Goal: Task Accomplishment & Management: Manage account settings

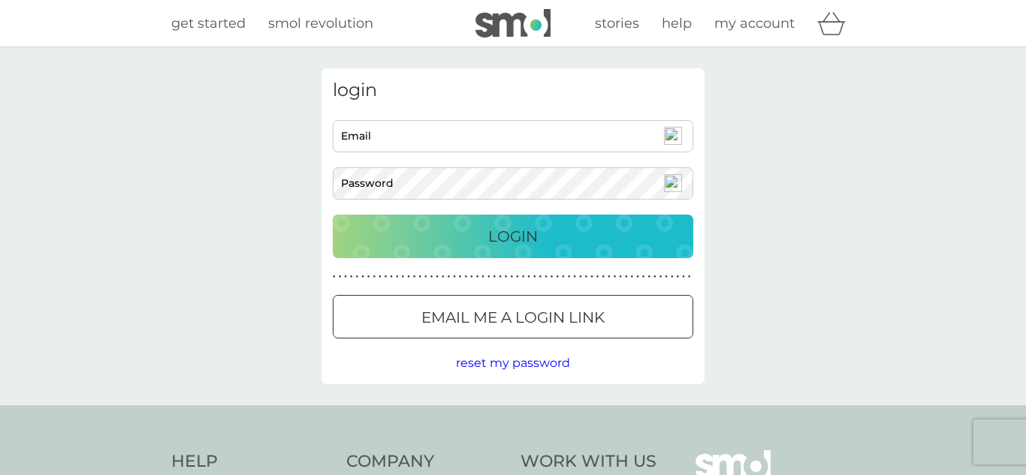
click at [586, 129] on input "Email" at bounding box center [513, 136] width 361 height 32
type input "[EMAIL_ADDRESS][DOMAIN_NAME]"
click at [521, 228] on p "Login" at bounding box center [513, 237] width 50 height 24
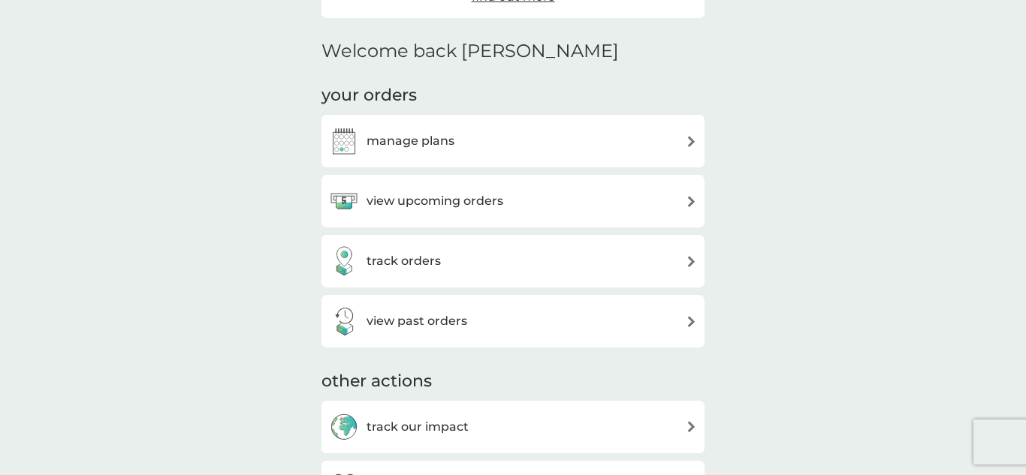
scroll to position [345, 0]
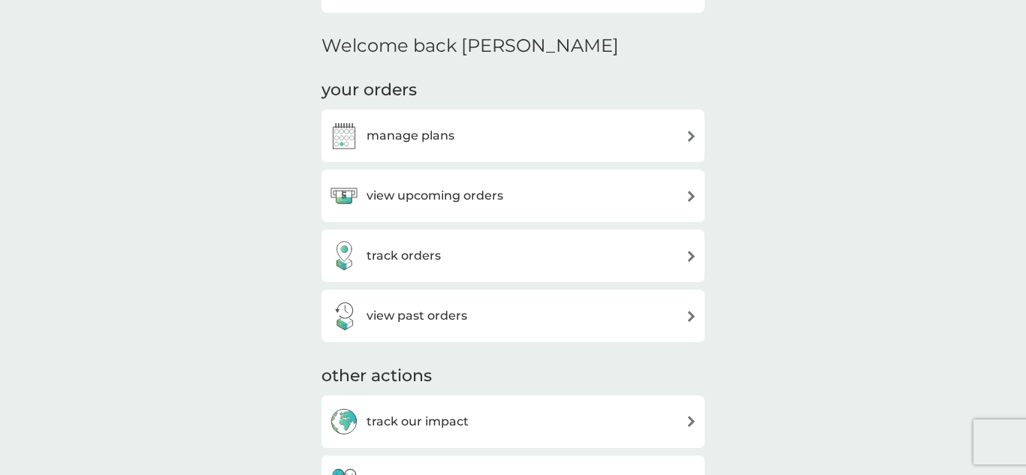
click at [690, 134] on img at bounding box center [691, 136] width 11 height 11
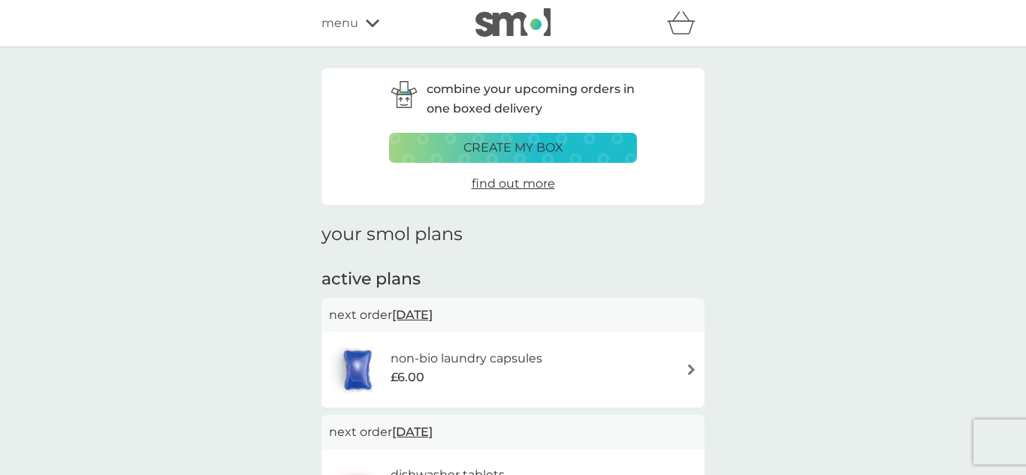
click at [368, 26] on icon at bounding box center [373, 23] width 14 height 9
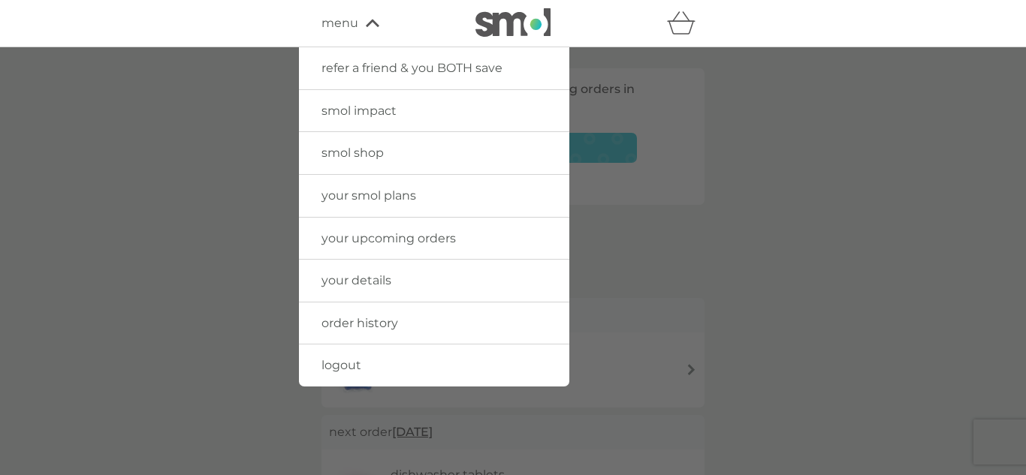
click at [933, 238] on div at bounding box center [513, 284] width 1026 height 475
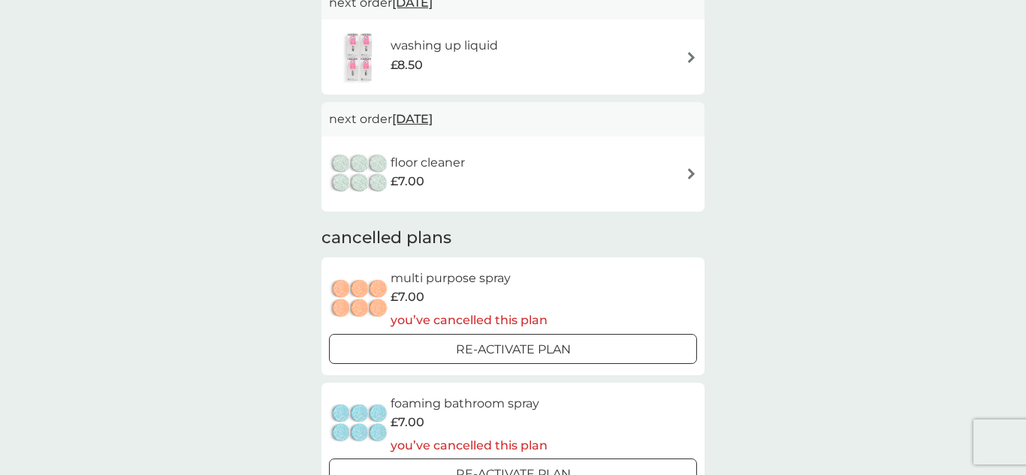
scroll to position [778, 0]
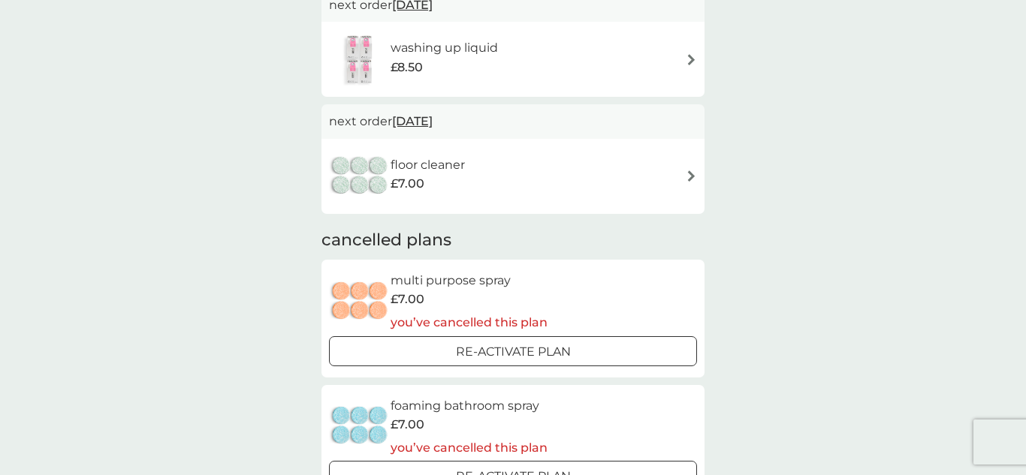
click at [578, 189] on div "floor cleaner £7.00" at bounding box center [513, 176] width 368 height 53
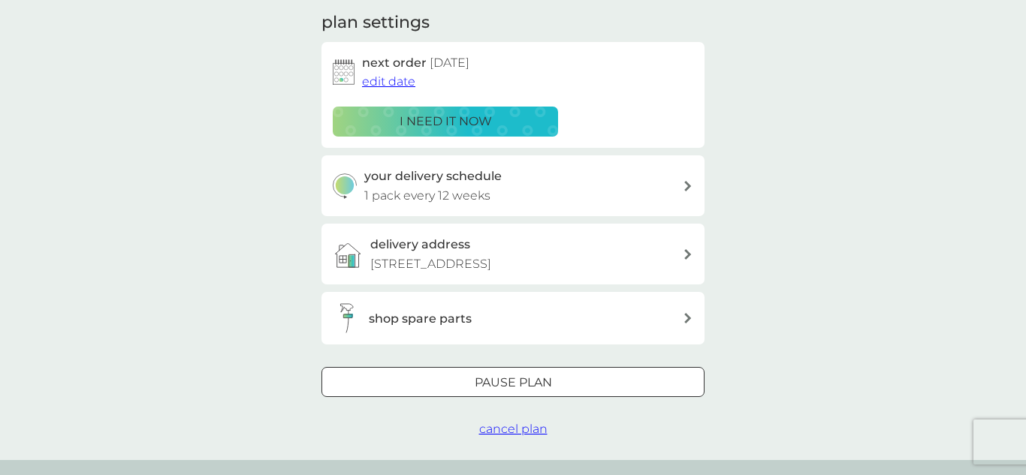
scroll to position [216, 0]
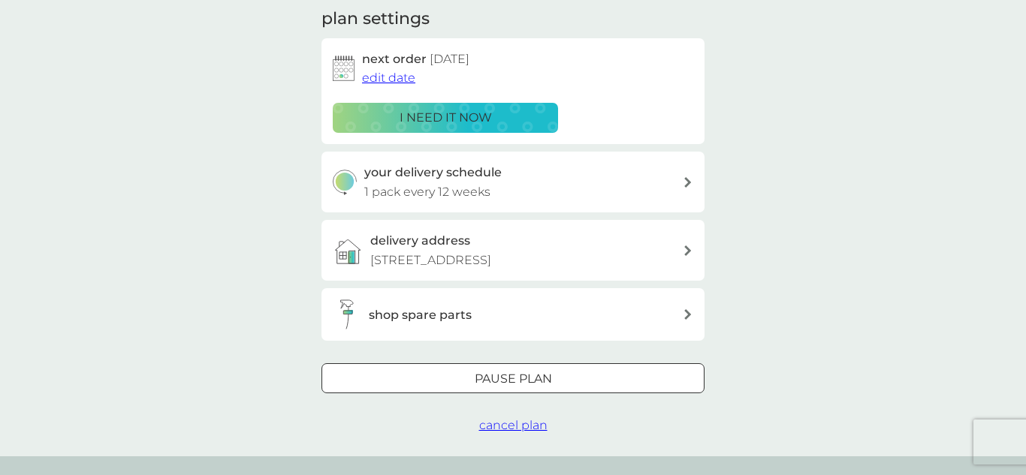
click at [486, 425] on div "Pause plan cancel plan" at bounding box center [512, 400] width 383 height 72
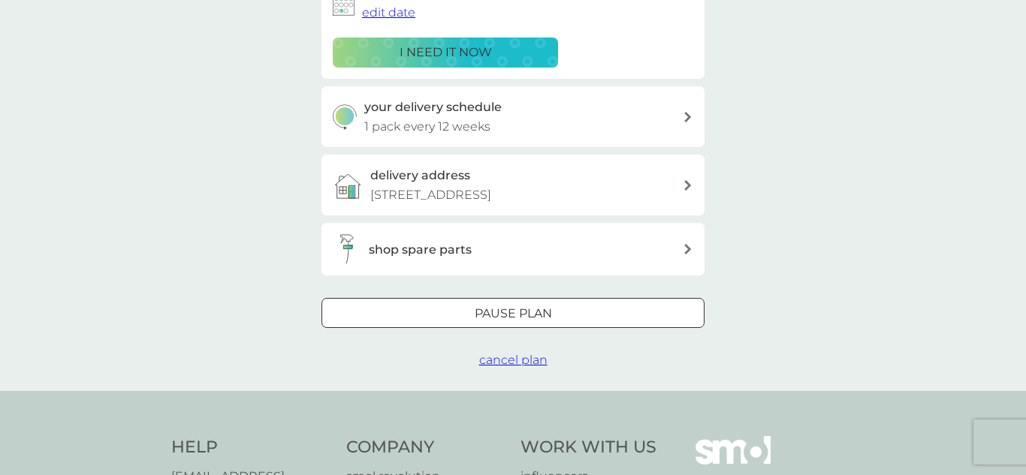
scroll to position [284, 0]
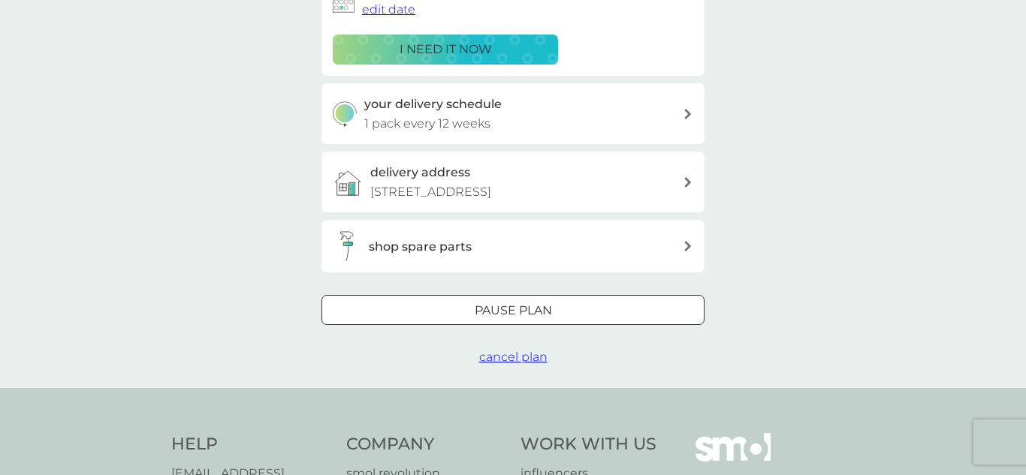
click at [497, 355] on span "cancel plan" at bounding box center [513, 357] width 68 height 14
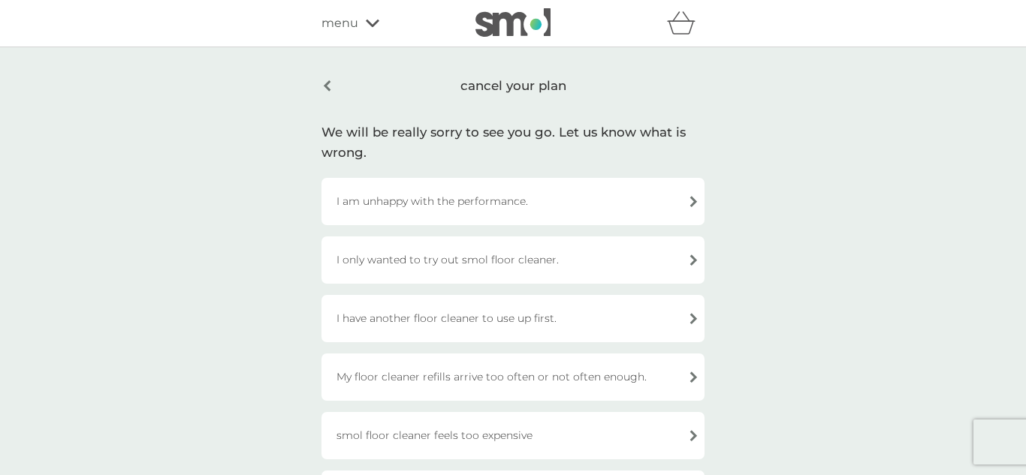
click at [688, 201] on div "I am unhappy with the performance." at bounding box center [512, 201] width 383 height 47
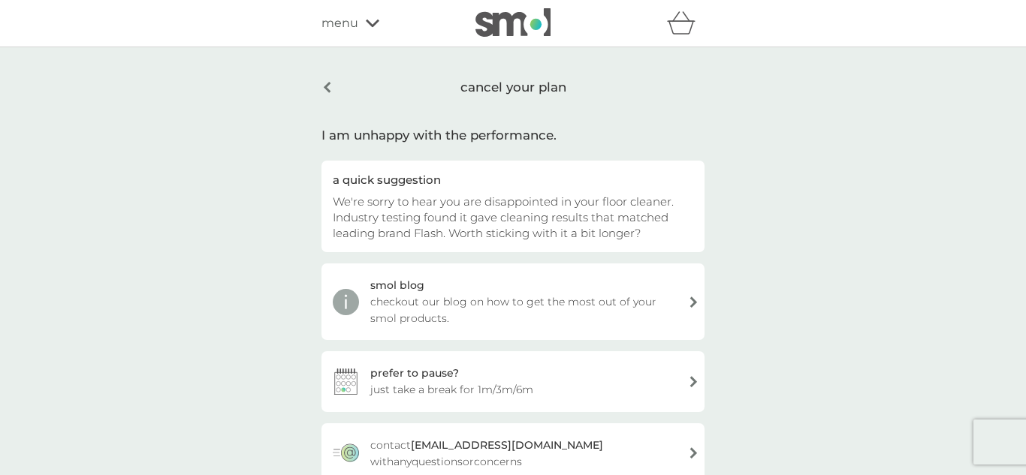
click at [325, 87] on div "cancel your plan" at bounding box center [512, 87] width 383 height 38
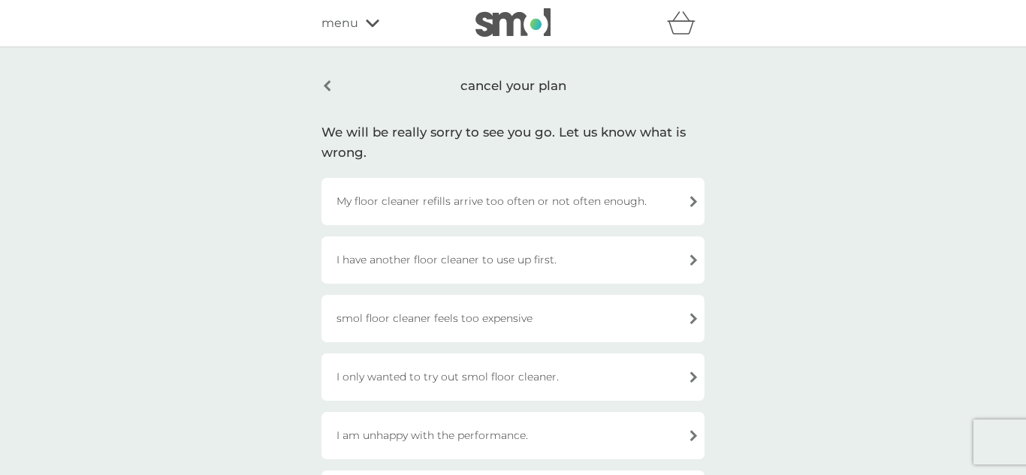
click at [325, 87] on div "cancel your plan" at bounding box center [512, 85] width 383 height 35
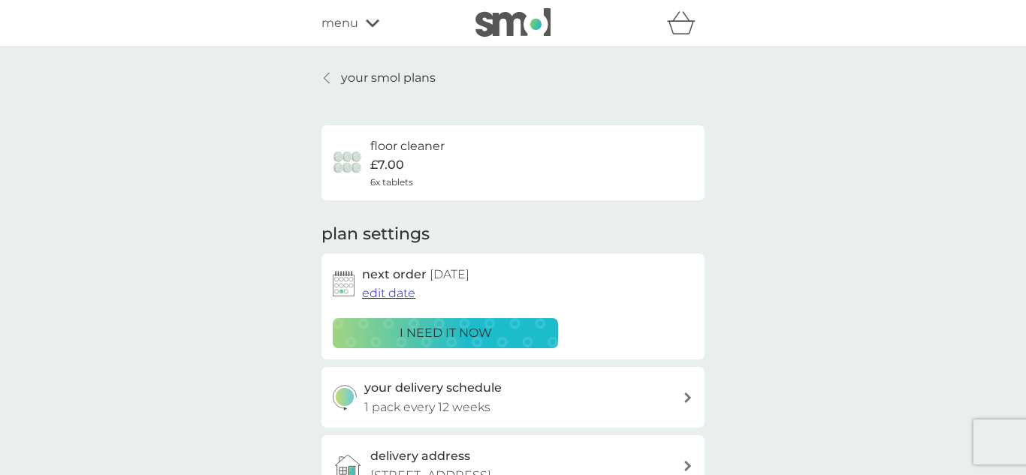
scroll to position [284, 0]
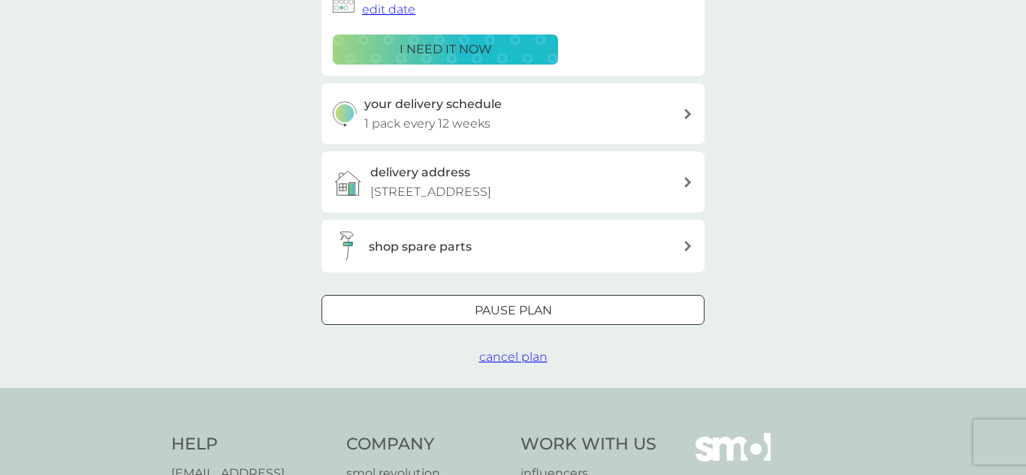
click at [505, 355] on span "cancel plan" at bounding box center [513, 357] width 68 height 14
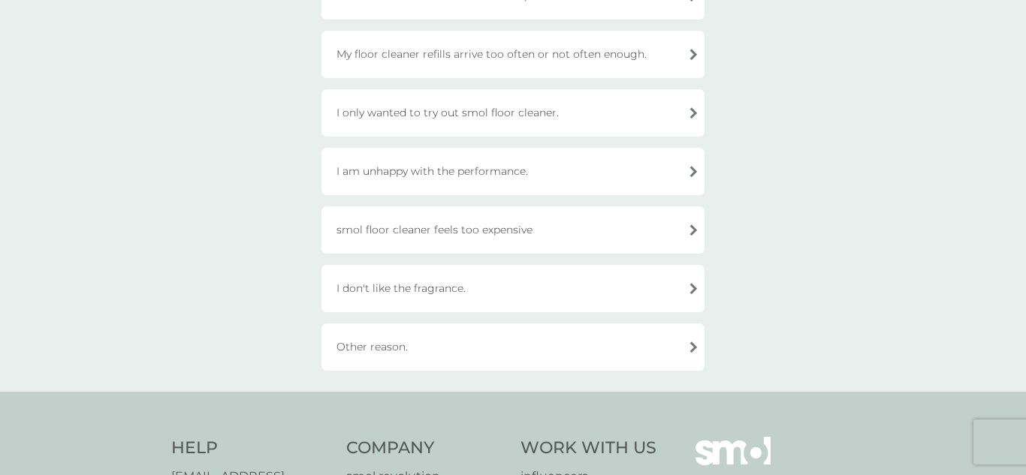
scroll to position [294, 0]
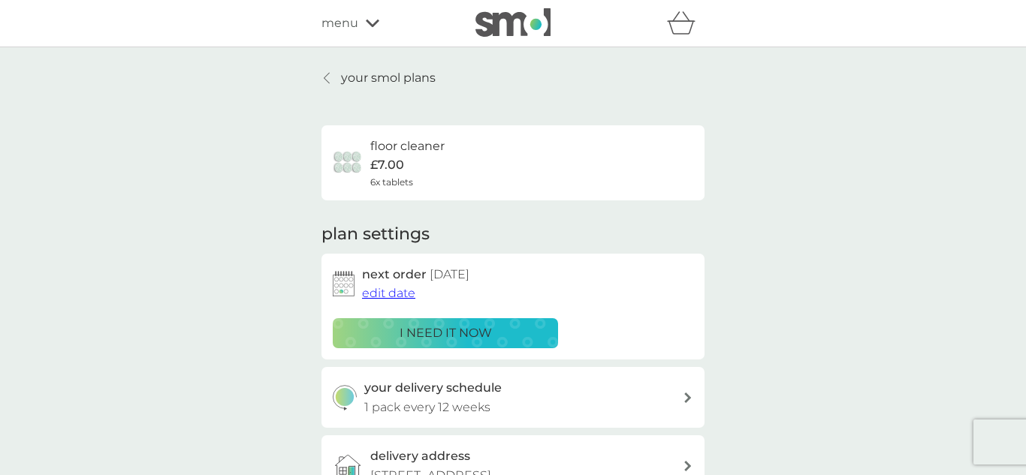
click at [337, 80] on link "your smol plans" at bounding box center [378, 78] width 114 height 20
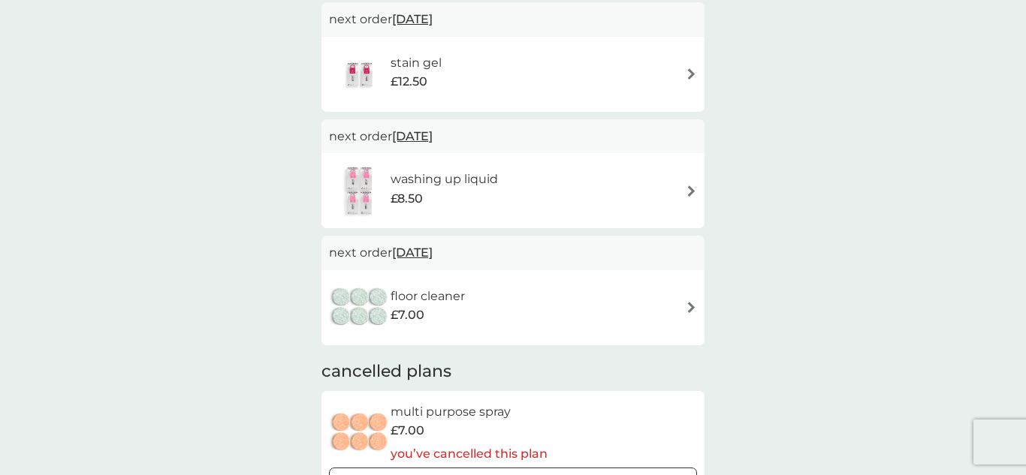
scroll to position [649, 0]
click at [684, 309] on div "floor cleaner £7.00" at bounding box center [513, 305] width 368 height 53
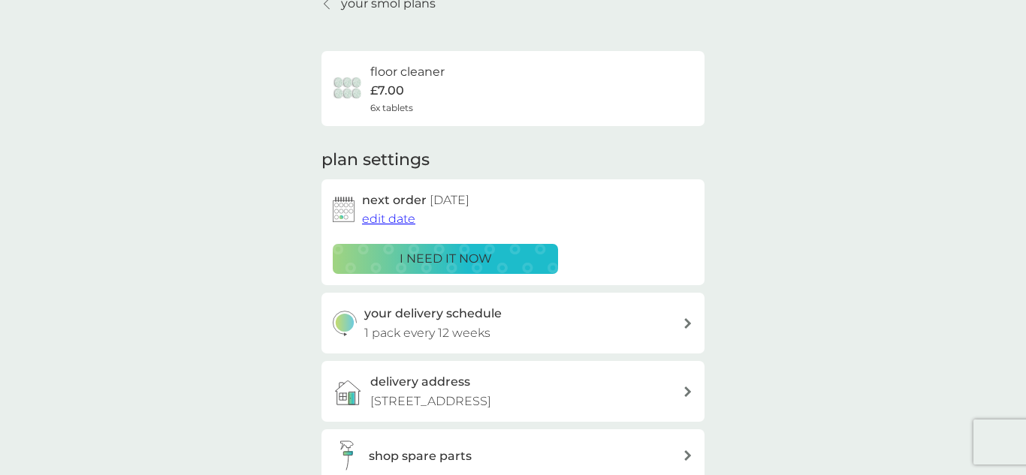
scroll to position [210, 0]
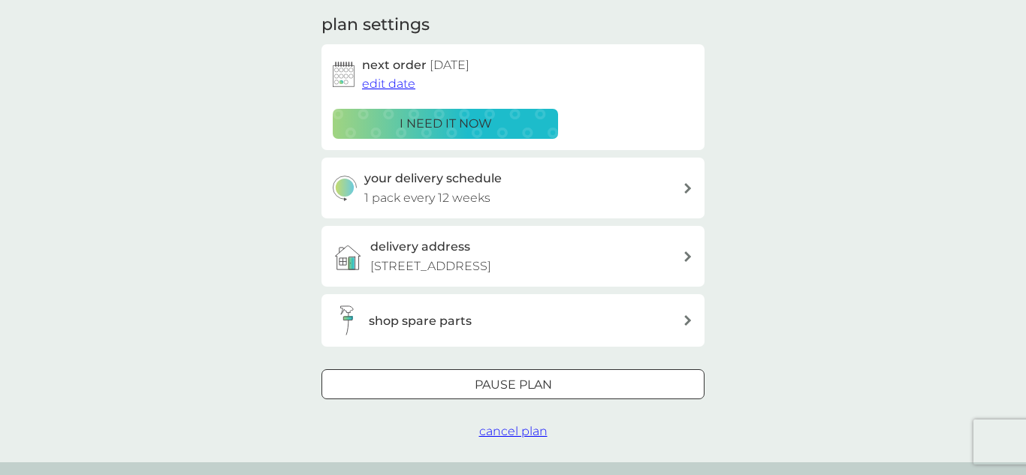
click at [542, 432] on span "cancel plan" at bounding box center [513, 431] width 68 height 14
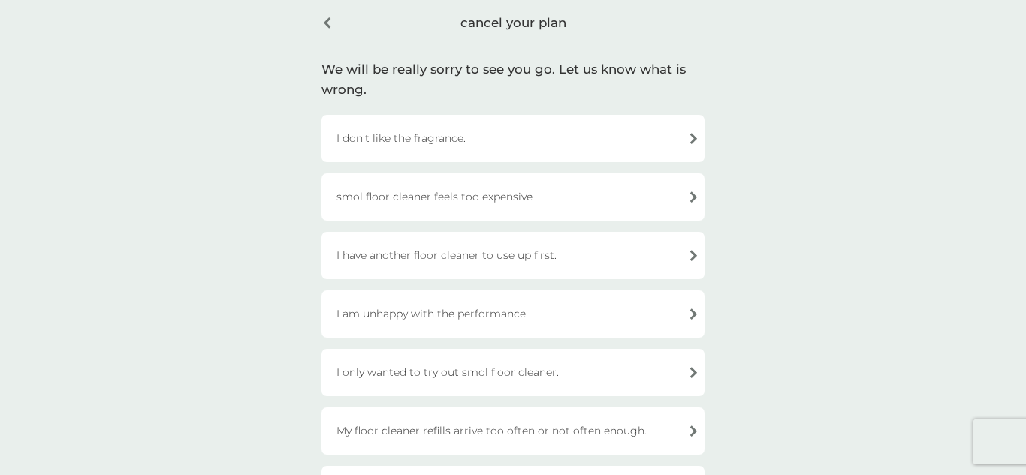
scroll to position [137, 0]
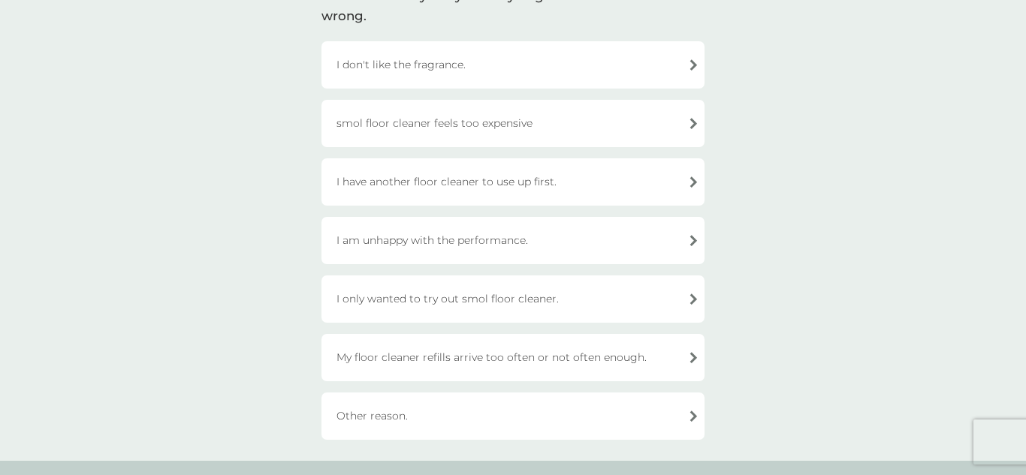
click at [694, 122] on div "smol floor cleaner feels too expensive" at bounding box center [512, 123] width 383 height 47
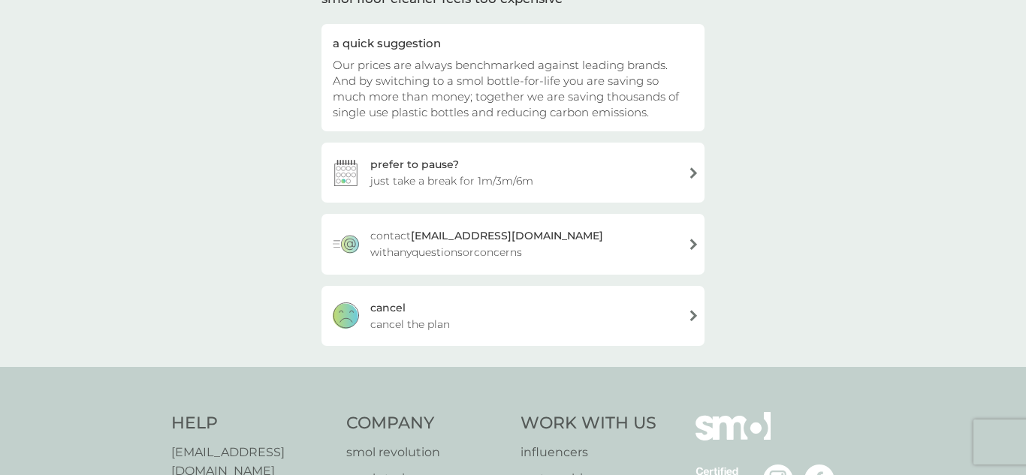
click at [581, 314] on div "cancel cancel the plan" at bounding box center [512, 316] width 383 height 60
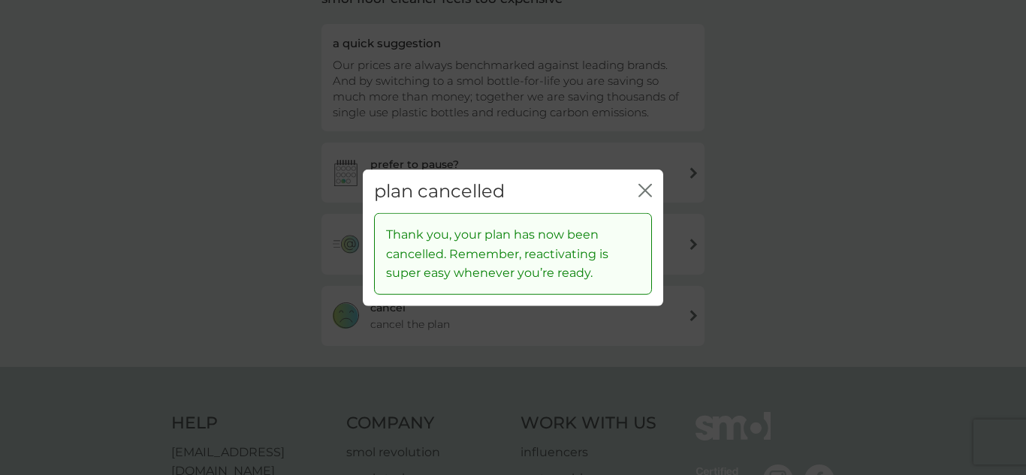
click at [641, 192] on icon "close" at bounding box center [645, 190] width 14 height 14
